Goal: Find specific page/section: Find specific page/section

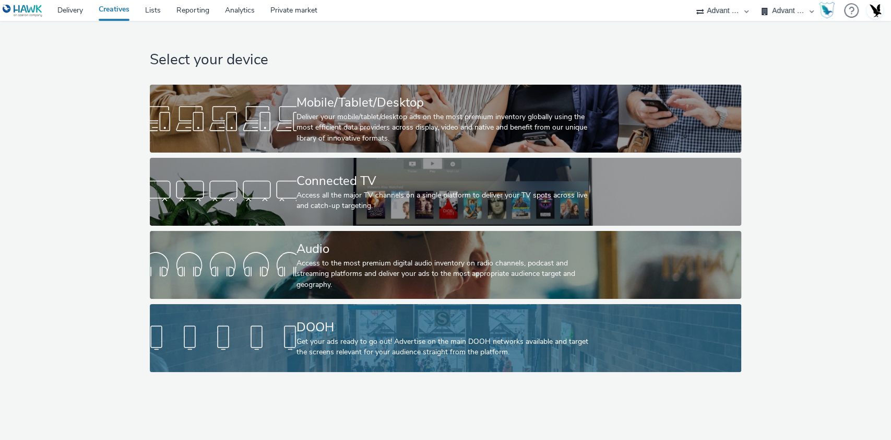
click at [250, 346] on div at bounding box center [223, 337] width 147 height 33
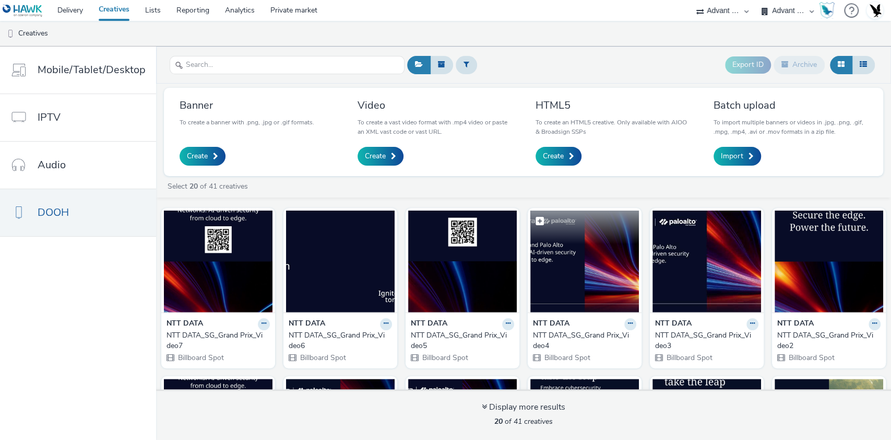
click at [555, 252] on img at bounding box center [584, 261] width 109 height 102
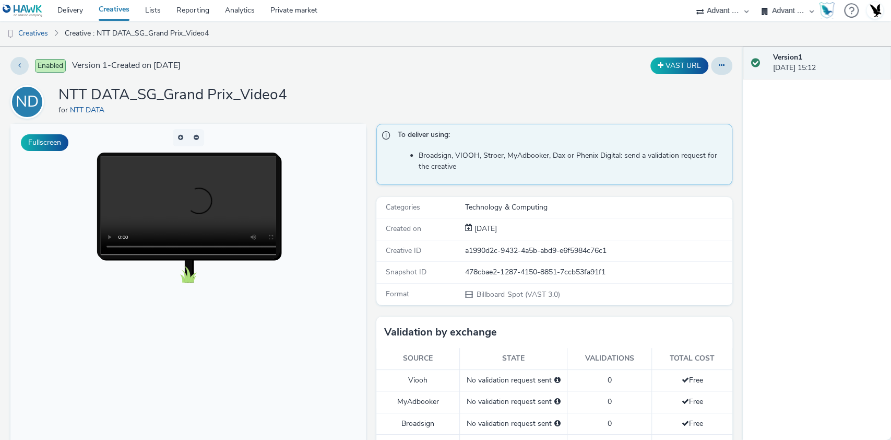
click at [719, 11] on select "75 Media A8 Media Group Advant Technology Audio Ad Pro AZERION Buy Me Media Con…" at bounding box center [722, 10] width 63 height 21
select select "f235d2cd-8e11-4e46-aed5-ef3b73ee5f46"
click at [691, 0] on select "75 Media A8 Media Group Advant Technology Audio Ad Pro AZERION Buy Me Media Con…" at bounding box center [722, 10] width 63 height 21
select select "30154e7a-98f6-4bbc-85b3-034bbe24b3ff"
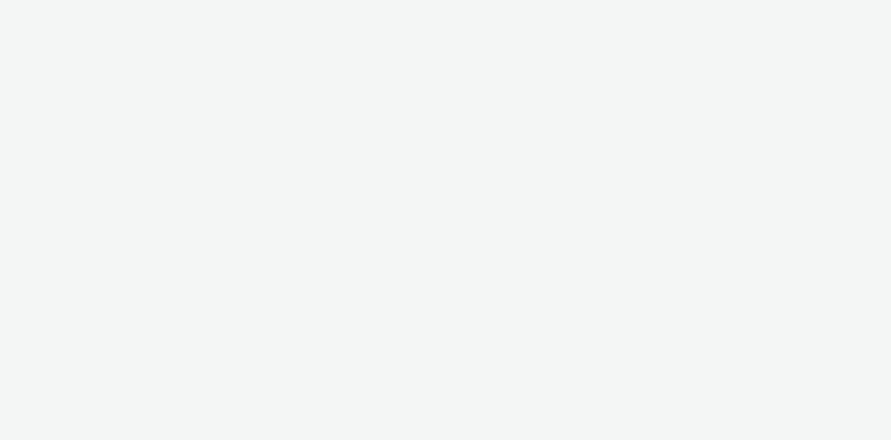
select select "f235d2cd-8e11-4e46-aed5-ef3b73ee5f46"
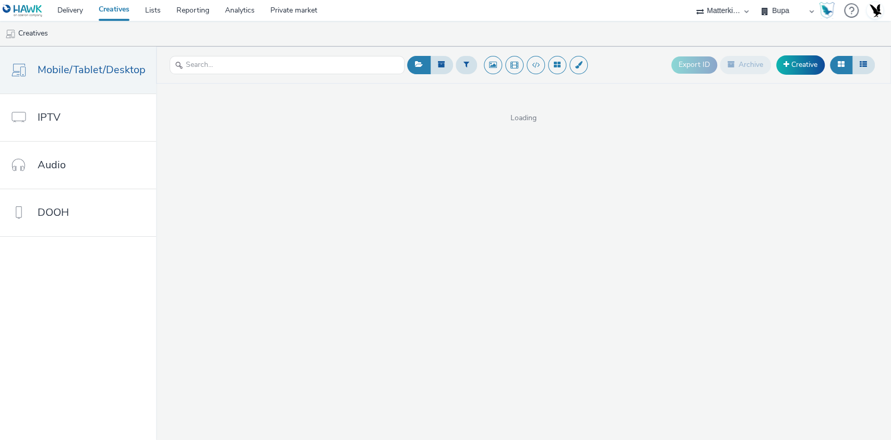
click at [779, 14] on select "ALDI Bupa Matterkind UK" at bounding box center [787, 10] width 63 height 21
select select "16102c92-9fcd-42ae-98c7-a7aa27a96925"
click at [756, 0] on select "ALDI Bupa Matterkind UK" at bounding box center [787, 10] width 63 height 21
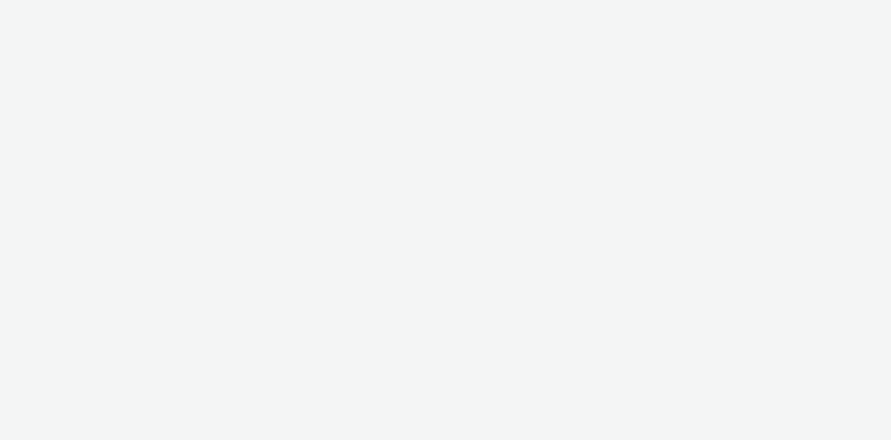
select select "f235d2cd-8e11-4e46-aed5-ef3b73ee5f46"
select select "16102c92-9fcd-42ae-98c7-a7aa27a96925"
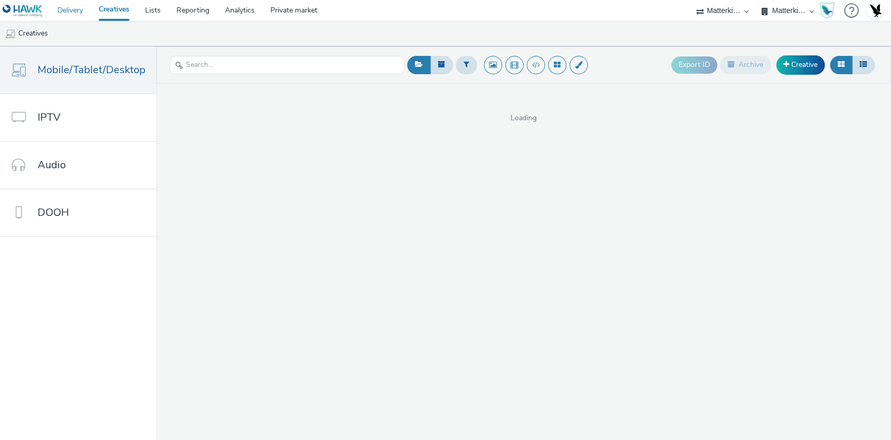
click at [75, 3] on link "Delivery" at bounding box center [70, 10] width 41 height 21
